Goal: Task Accomplishment & Management: Use online tool/utility

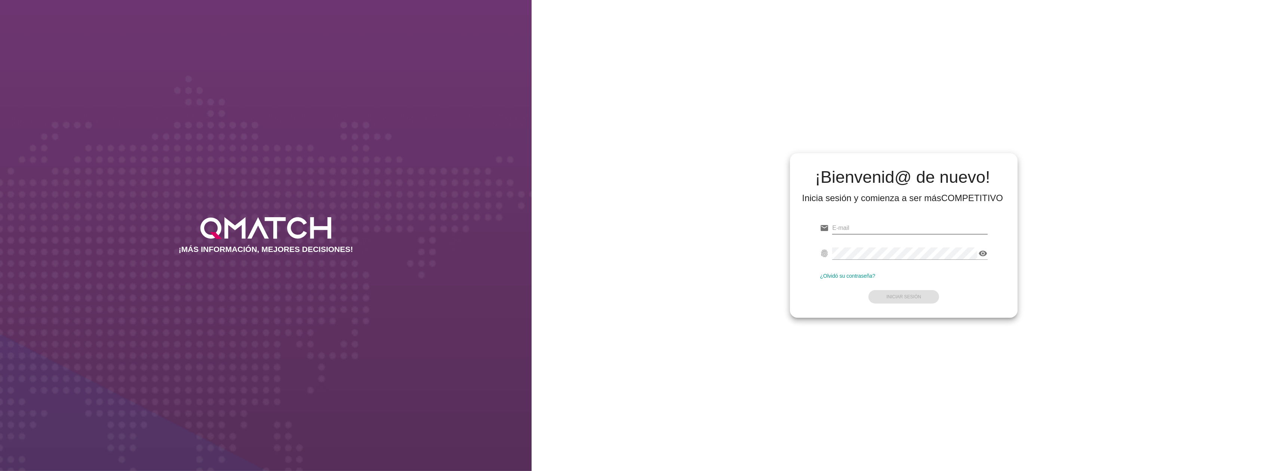
click at [912, 227] on input "email" at bounding box center [909, 228] width 155 height 12
type input "[EMAIL_ADDRESS][DOMAIN_NAME]"
click at [913, 295] on strong "Iniciar Sesión" at bounding box center [904, 296] width 35 height 5
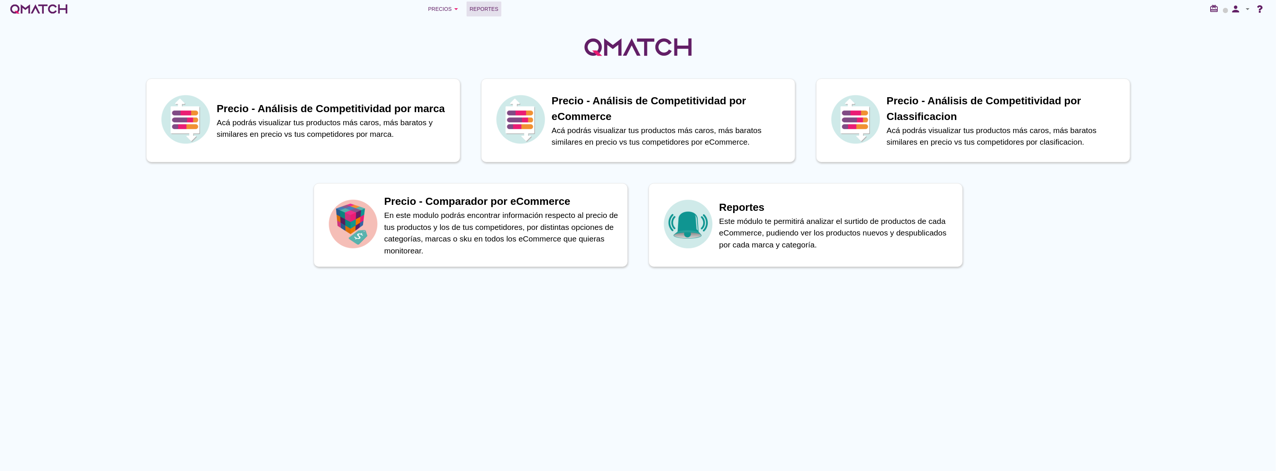
click at [484, 9] on span "Reportes" at bounding box center [484, 8] width 29 height 9
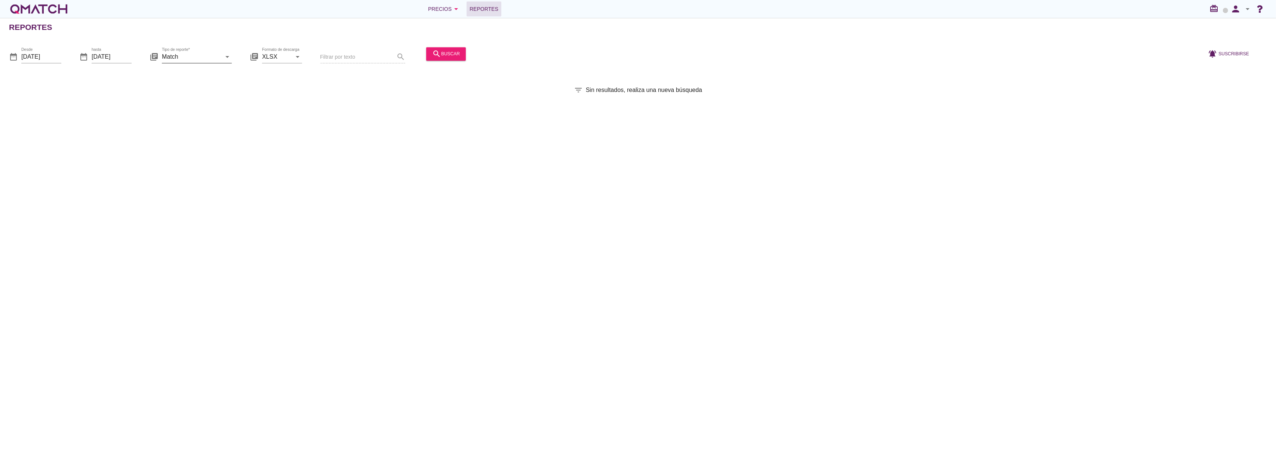
click at [210, 53] on input "Match" at bounding box center [191, 57] width 59 height 12
click at [192, 132] on div "Match con historicos" at bounding box center [207, 129] width 79 height 9
type input "Match con historicos"
click at [439, 56] on div "search buscar" at bounding box center [446, 53] width 28 height 9
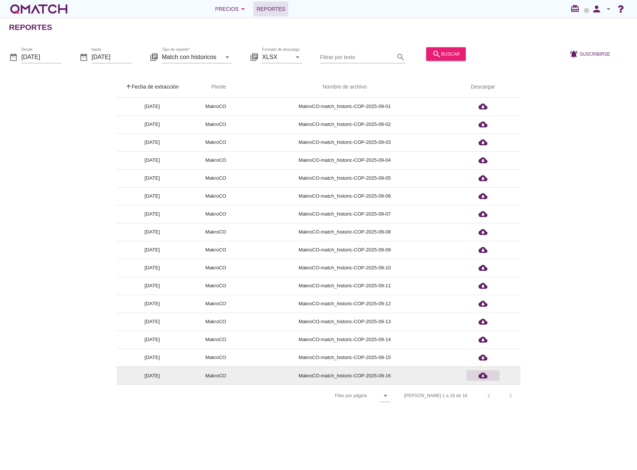
click at [487, 378] on icon "cloud_download" at bounding box center [483, 375] width 9 height 9
